Goal: Task Accomplishment & Management: Manage account settings

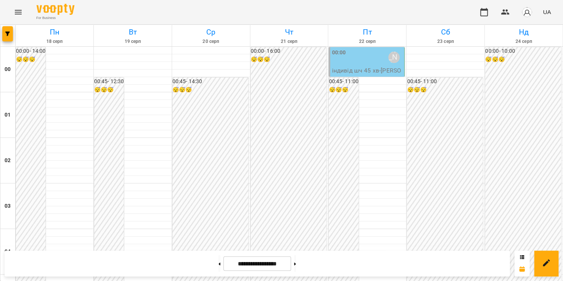
scroll to position [893, 0]
click at [17, 14] on icon "Menu" at bounding box center [18, 12] width 7 height 5
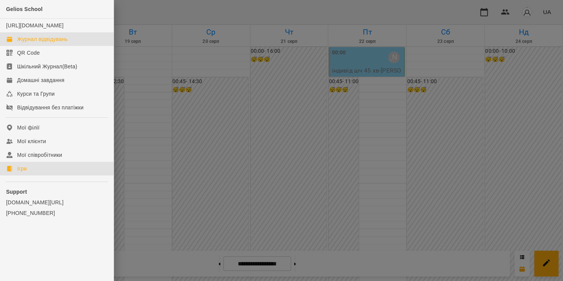
click at [44, 173] on link "Ігри" at bounding box center [57, 169] width 114 height 14
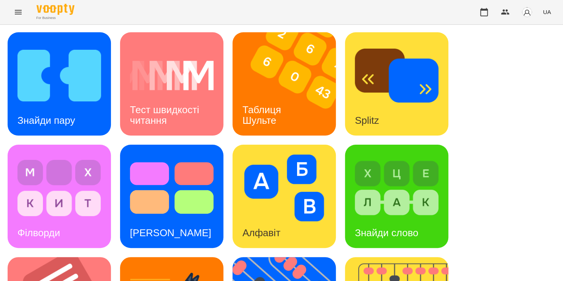
scroll to position [106, 0]
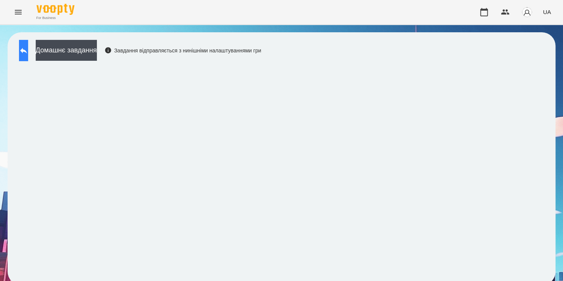
click at [28, 55] on button at bounding box center [23, 50] width 9 height 21
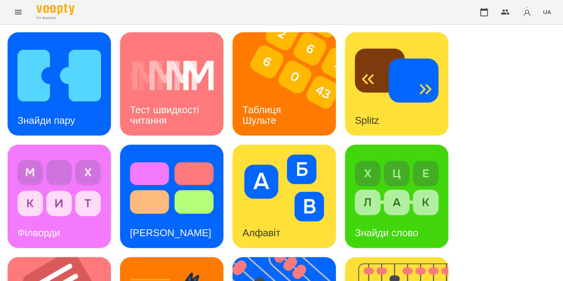
scroll to position [246, 0]
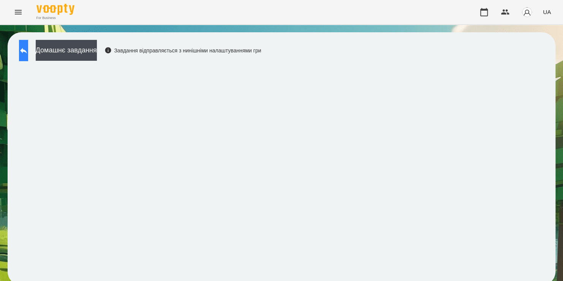
click at [28, 54] on icon at bounding box center [23, 50] width 9 height 9
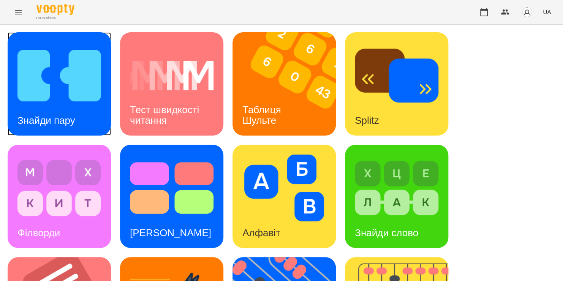
click at [67, 104] on img at bounding box center [59, 75] width 84 height 67
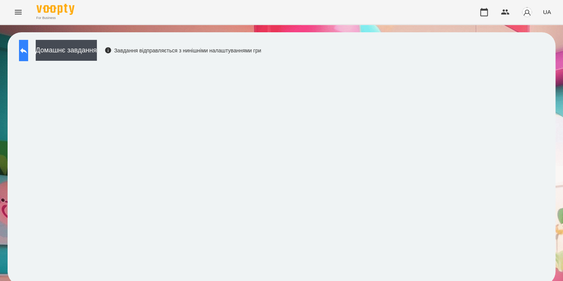
click at [28, 57] on button at bounding box center [23, 50] width 9 height 21
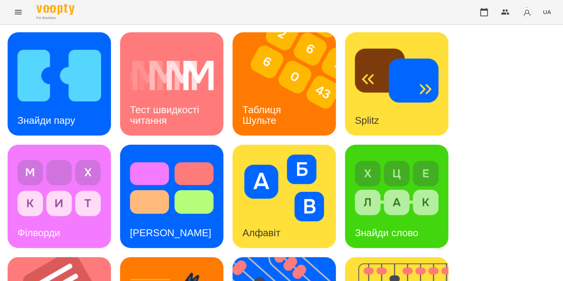
scroll to position [270, 0]
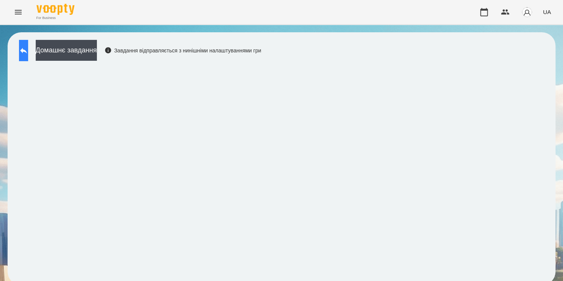
click at [27, 52] on icon at bounding box center [23, 51] width 7 height 6
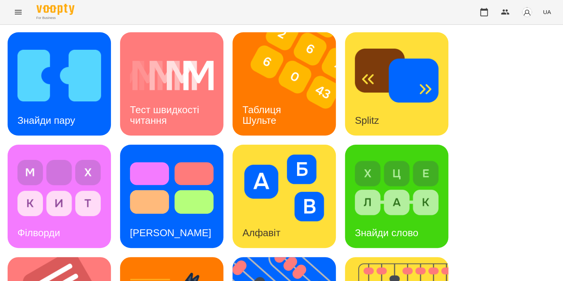
scroll to position [309, 0]
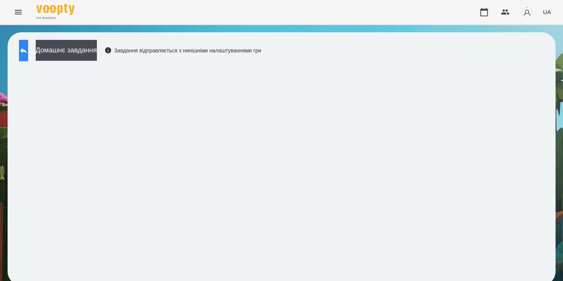
click at [28, 52] on icon at bounding box center [23, 50] width 9 height 9
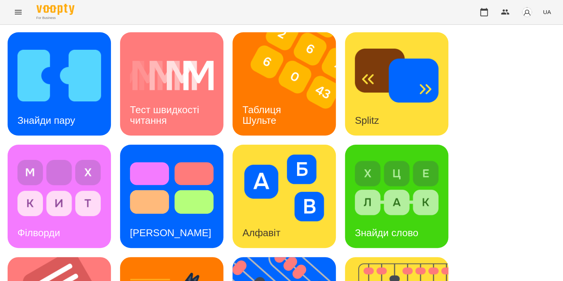
scroll to position [311, 0]
click at [481, 13] on icon "button" at bounding box center [483, 12] width 9 height 9
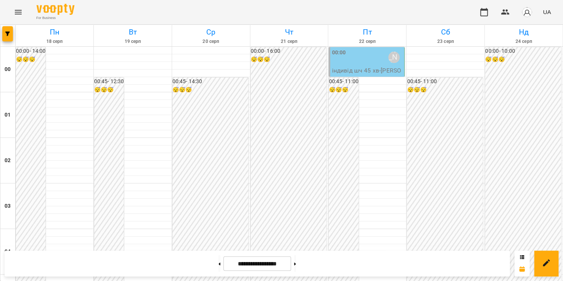
scroll to position [893, 0]
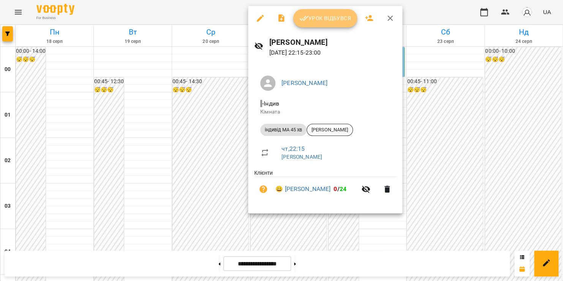
click at [320, 23] on button "Урок відбувся" at bounding box center [325, 18] width 64 height 18
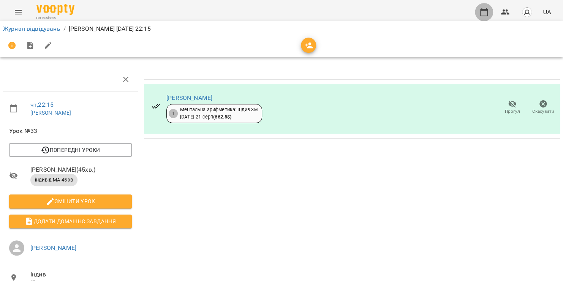
click at [482, 12] on icon "button" at bounding box center [483, 12] width 9 height 9
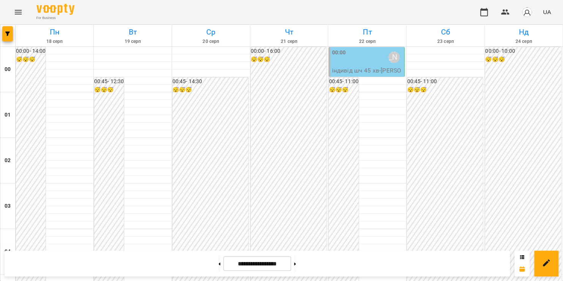
scroll to position [893, 0]
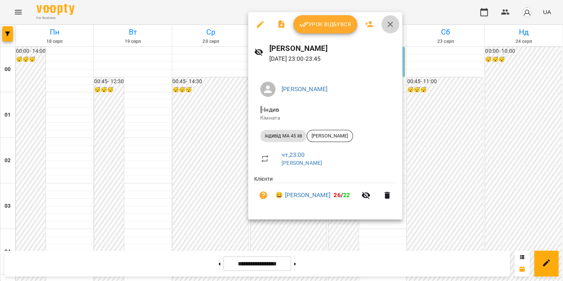
click at [385, 28] on icon "button" at bounding box center [389, 24] width 9 height 9
